Goal: Information Seeking & Learning: Learn about a topic

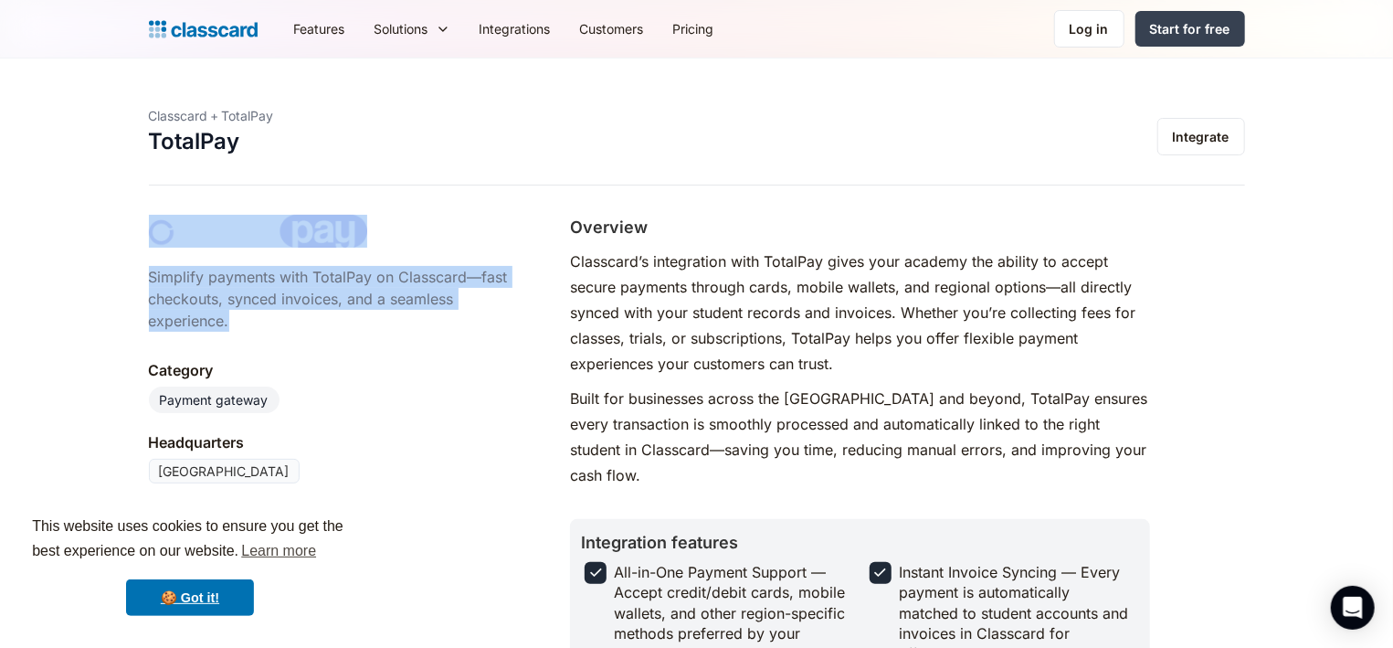
drag, startPoint x: 386, startPoint y: 318, endPoint x: 306, endPoint y: 190, distance: 151.1
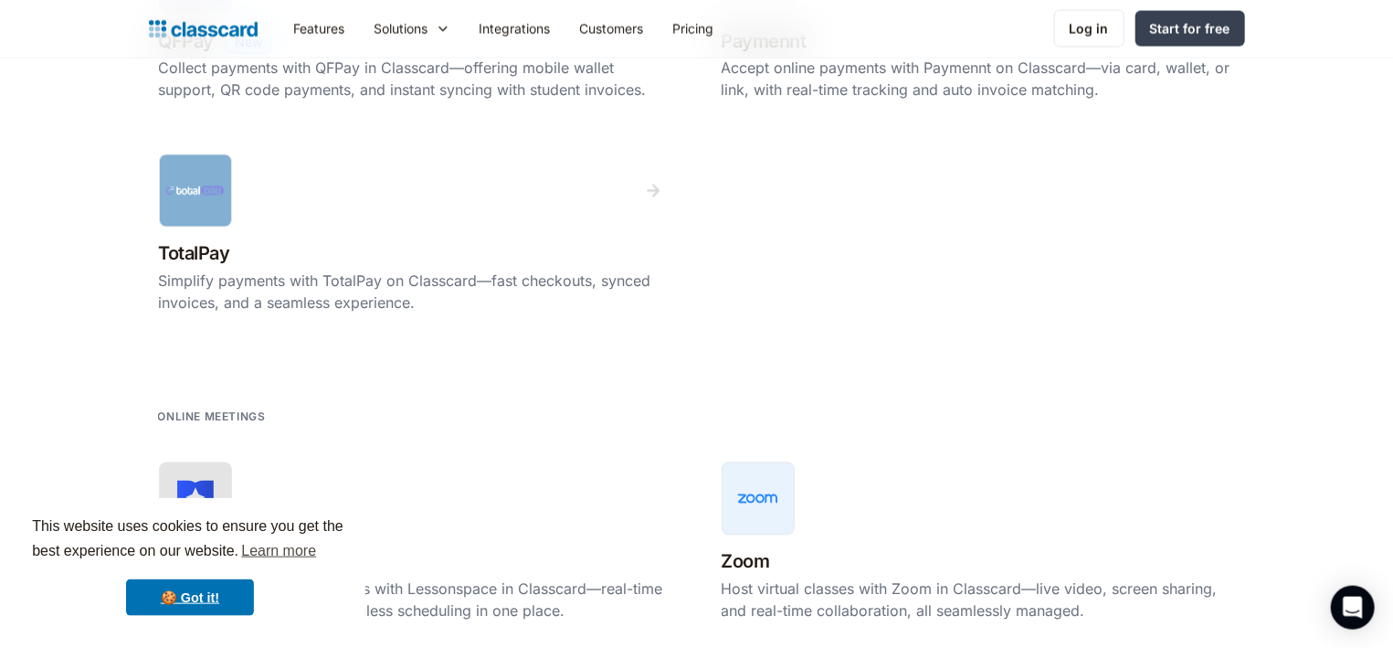
scroll to position [1853, 0]
click at [195, 196] on div at bounding box center [195, 189] width 73 height 73
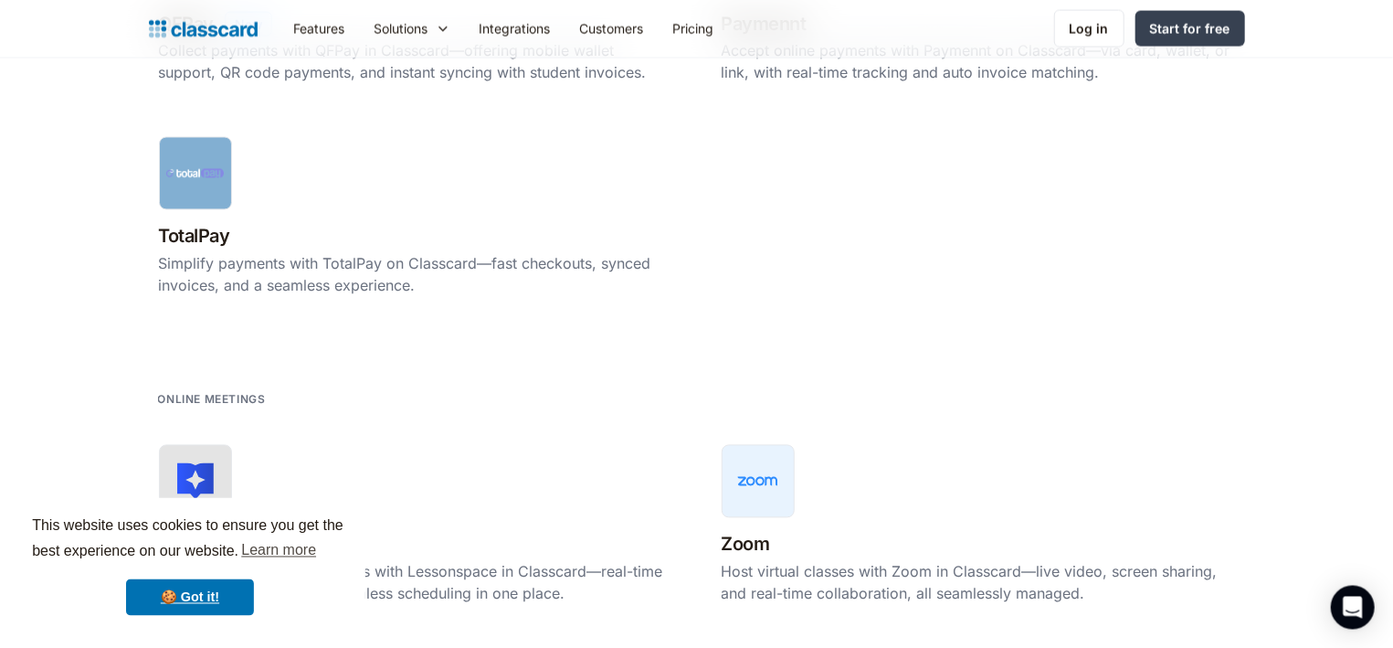
scroll to position [1865, 0]
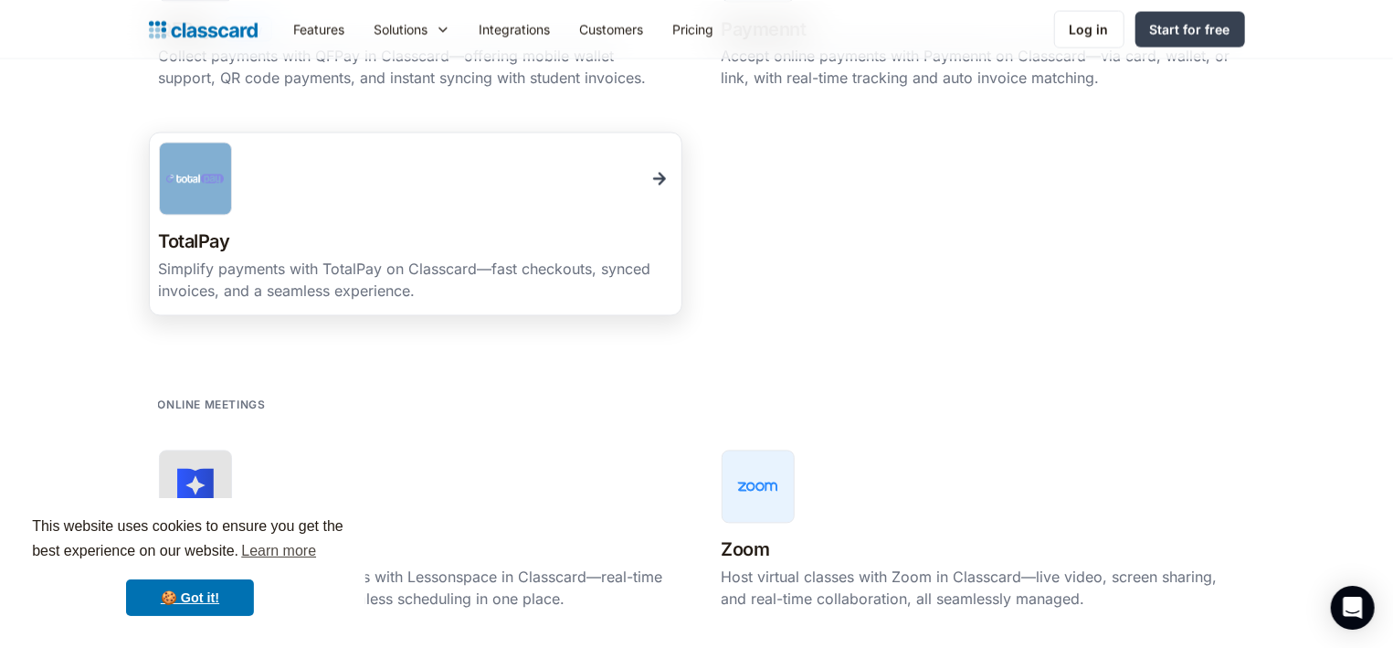
click at [217, 176] on img at bounding box center [195, 178] width 58 height 9
